Goal: Task Accomplishment & Management: Manage account settings

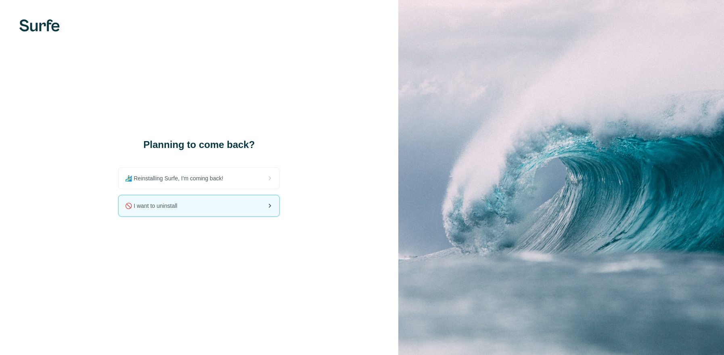
click at [184, 204] on span "🚫 I want to uninstall" at bounding box center [154, 205] width 59 height 8
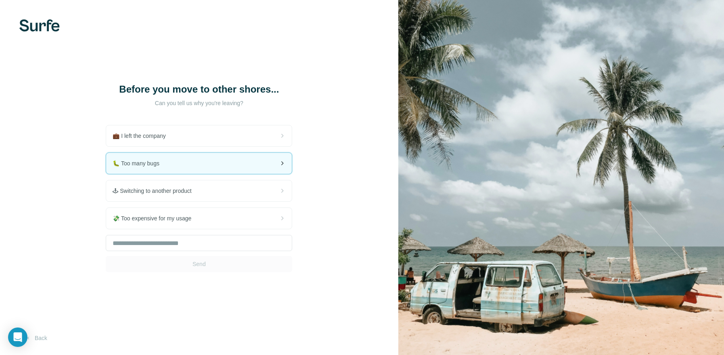
click at [173, 153] on div "🐛 Too many bugs" at bounding box center [199, 163] width 186 height 21
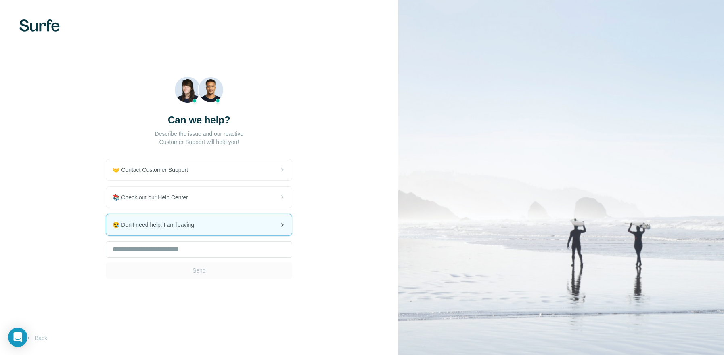
click at [194, 226] on span "😪 Don't need help, I am leaving" at bounding box center [157, 224] width 88 height 8
